Goal: Check status: Check status

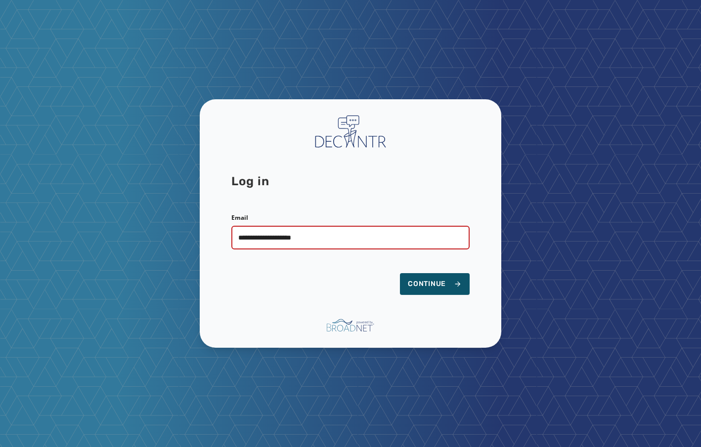
type input "**********"
click at [400, 273] on button "Continue" at bounding box center [435, 284] width 70 height 22
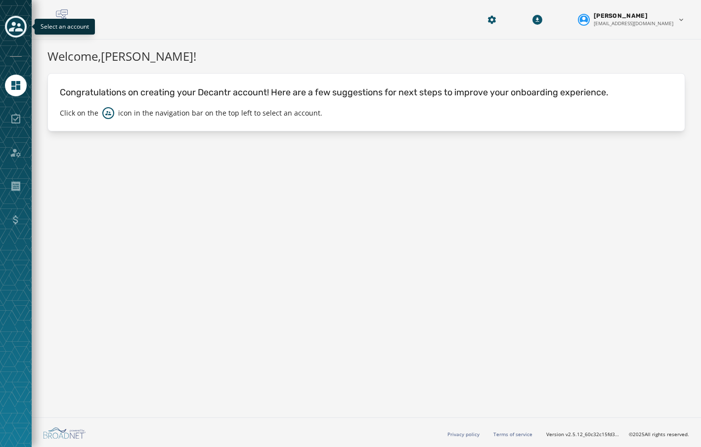
click at [14, 20] on icon "Toggle account select drawer" at bounding box center [16, 27] width 14 height 14
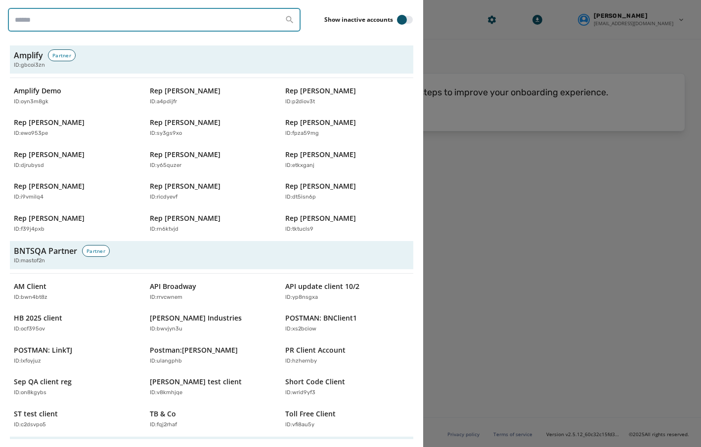
click at [76, 17] on input "search" at bounding box center [154, 20] width 292 height 24
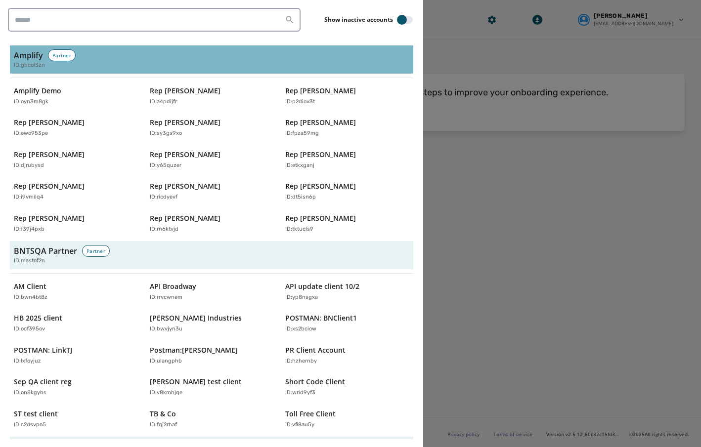
click at [270, 50] on div "Amplify Partner ID: gbcoi3zn" at bounding box center [211, 59] width 395 height 20
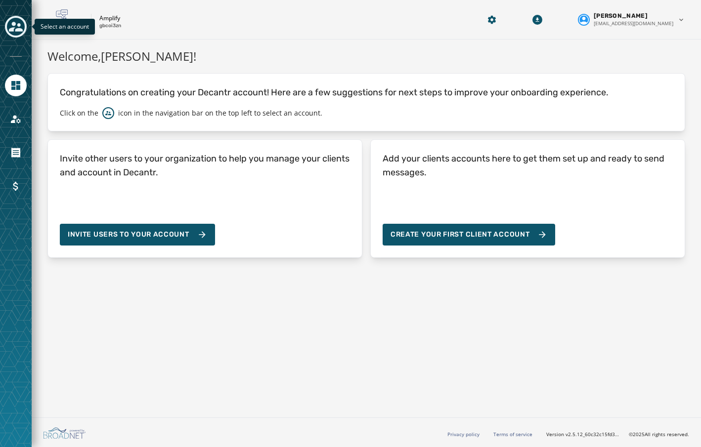
click at [15, 28] on icon "Toggle account select drawer" at bounding box center [16, 27] width 14 height 14
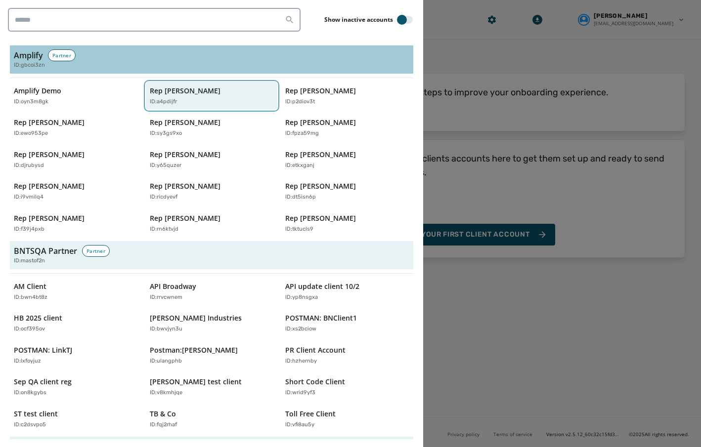
click at [184, 92] on p "Rep [PERSON_NAME]" at bounding box center [185, 91] width 71 height 10
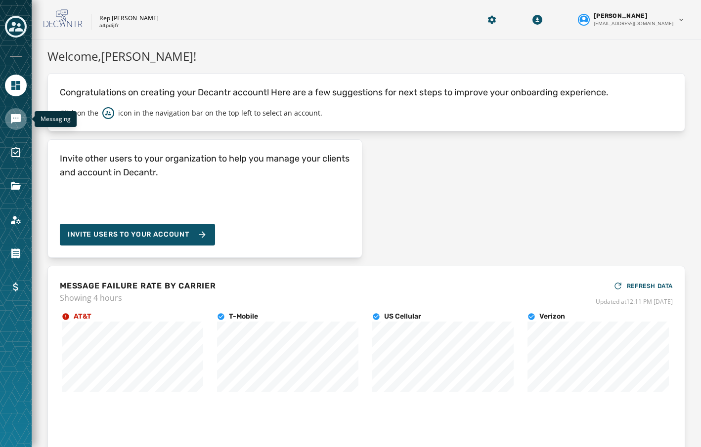
click at [23, 120] on link "Navigate to Messaging" at bounding box center [16, 119] width 22 height 22
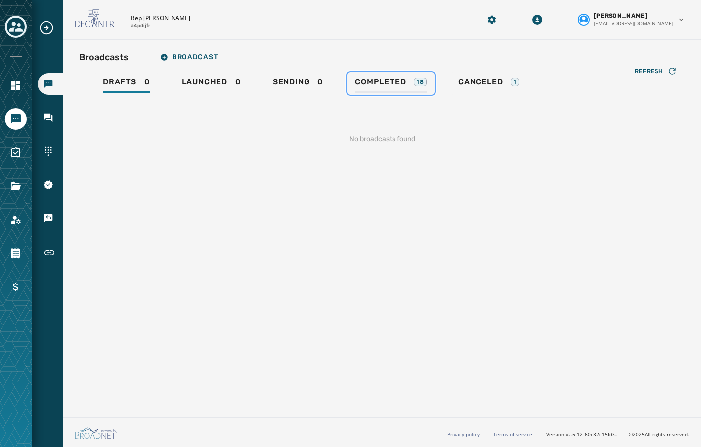
click at [401, 78] on span "Completed" at bounding box center [380, 82] width 51 height 10
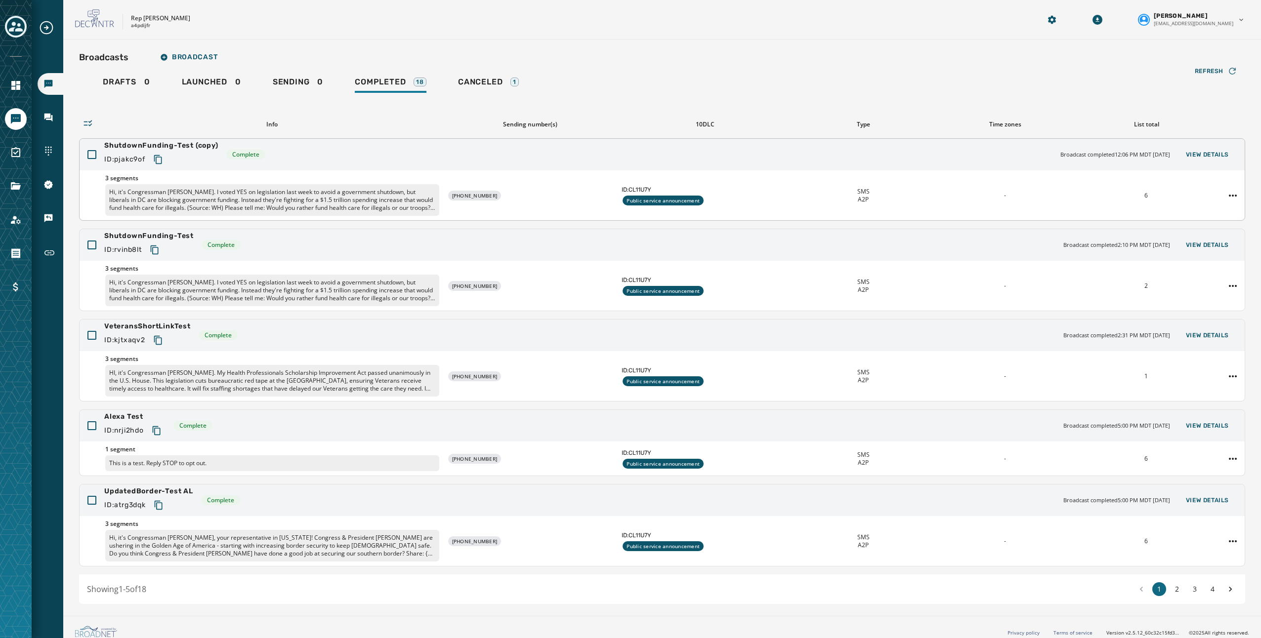
click at [700, 201] on div "3 segments Hi, it's Congressman [PERSON_NAME]. I voted YES on legislation last …" at bounding box center [662, 195] width 1165 height 50
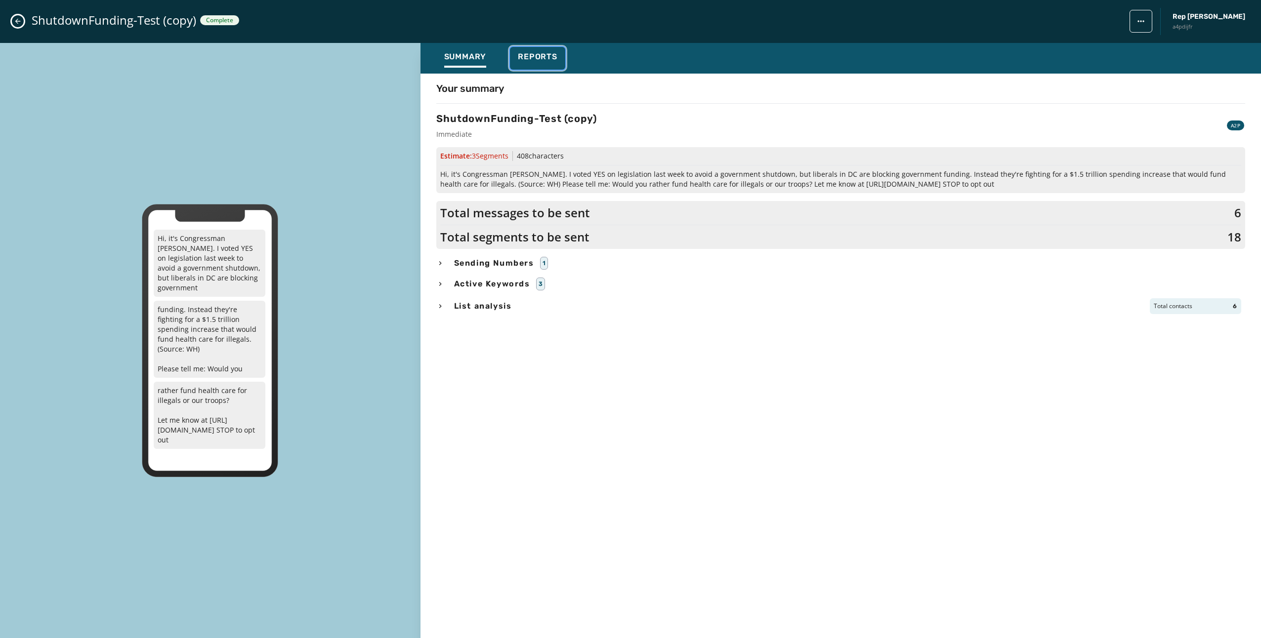
click at [543, 61] on span "Reports" at bounding box center [538, 57] width 40 height 10
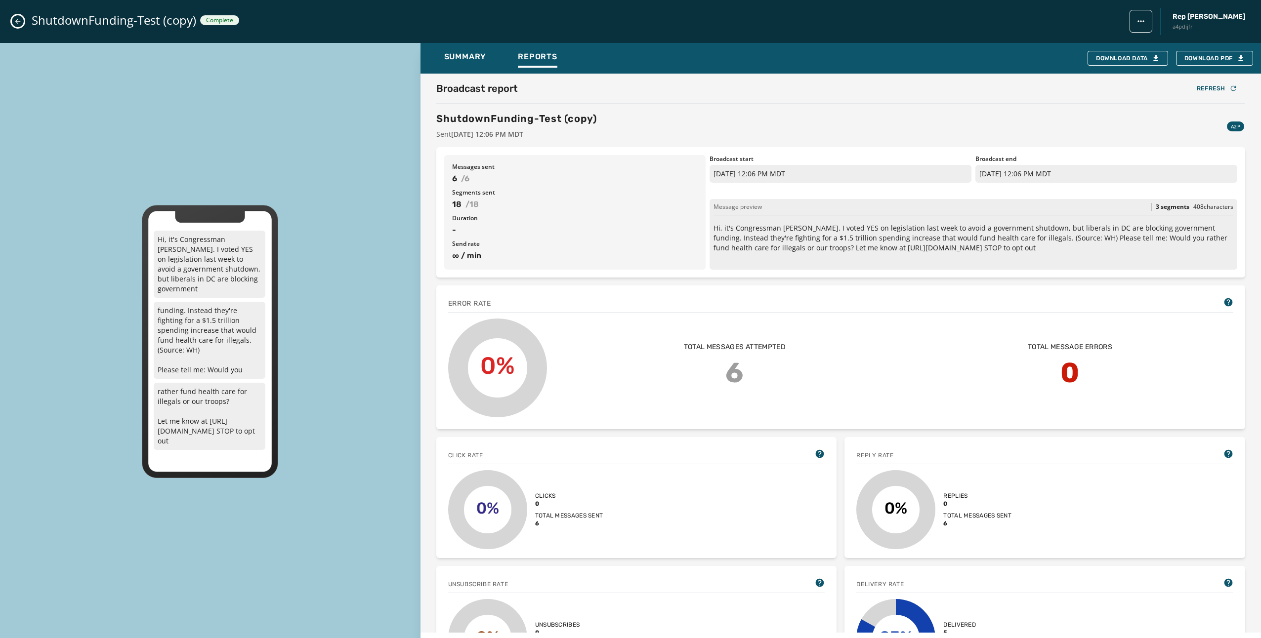
click at [700, 110] on div "Broadcast report Refresh ShutdownFunding-Test (copy) Sent [DATE] 12:06 PM MDT A…" at bounding box center [840, 111] width 809 height 58
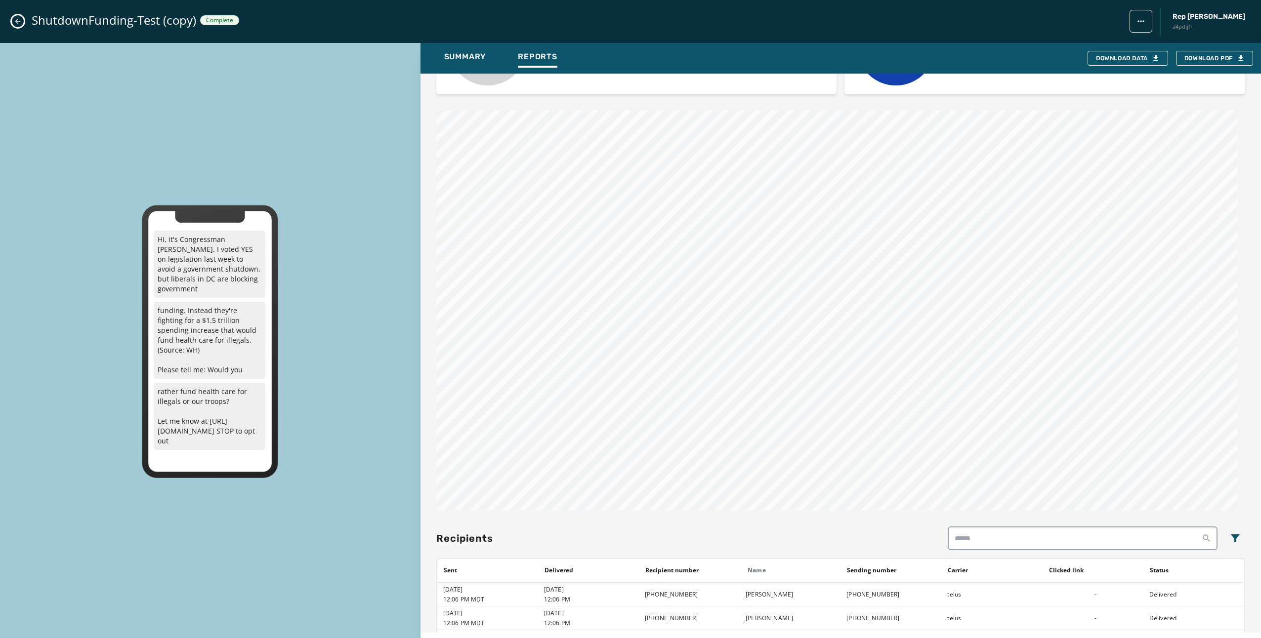
scroll to position [719, 0]
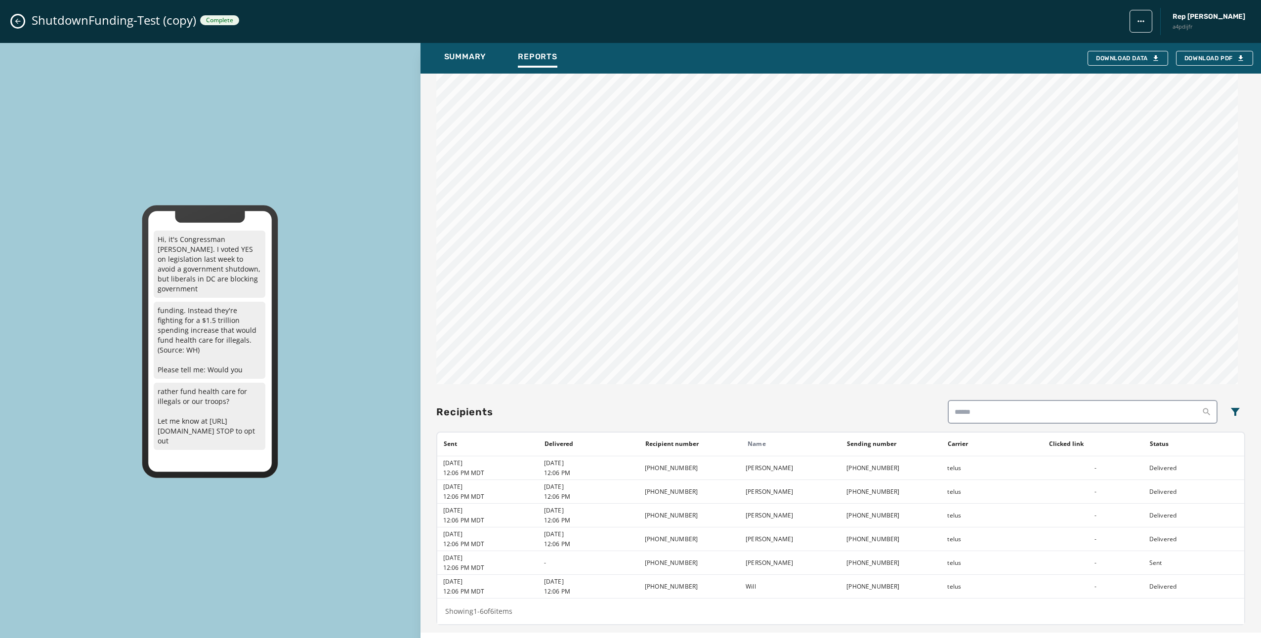
click at [14, 22] on icon "Close admin drawer" at bounding box center [18, 21] width 8 height 8
